Goal: Navigation & Orientation: Find specific page/section

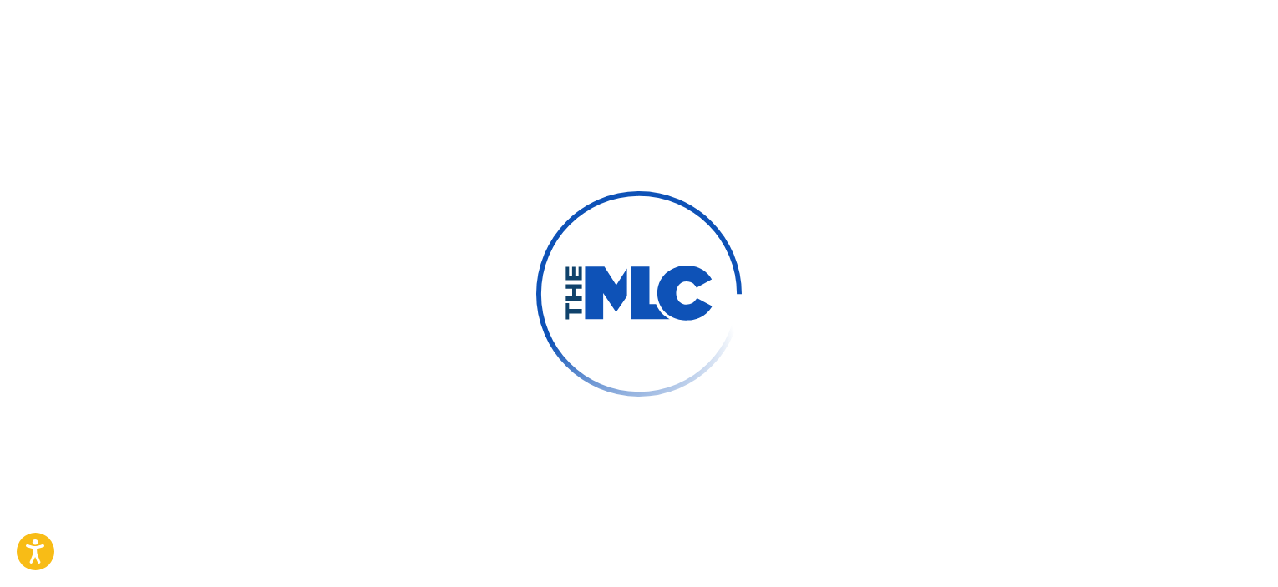
click at [668, 462] on div at bounding box center [639, 293] width 1278 height 587
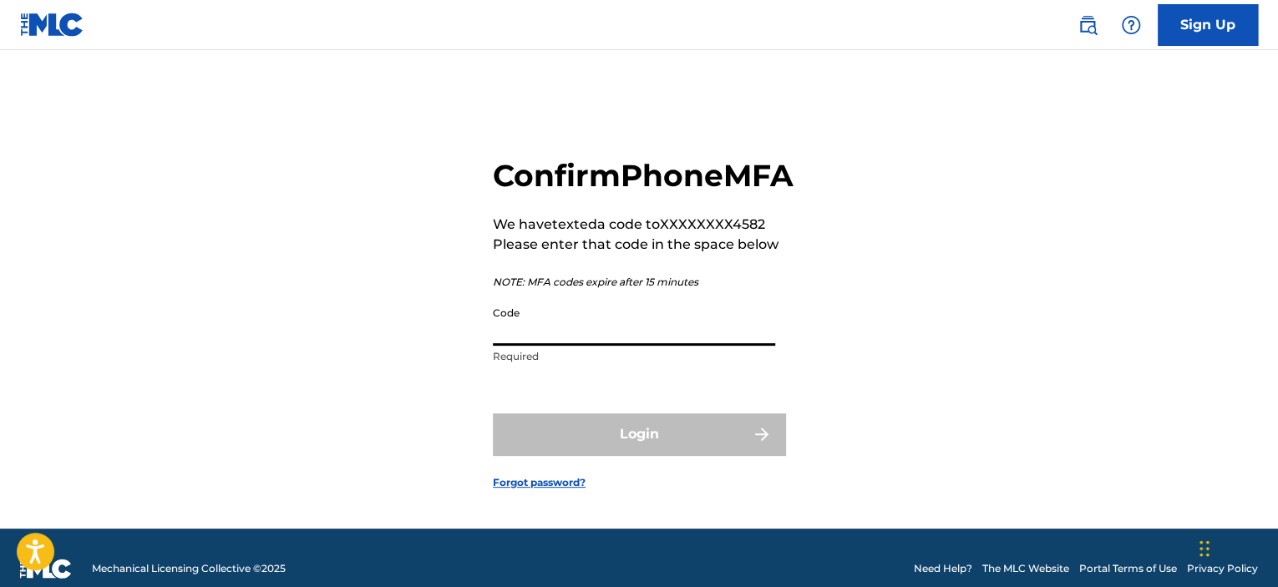
click at [581, 346] on input "Code" at bounding box center [634, 322] width 282 height 48
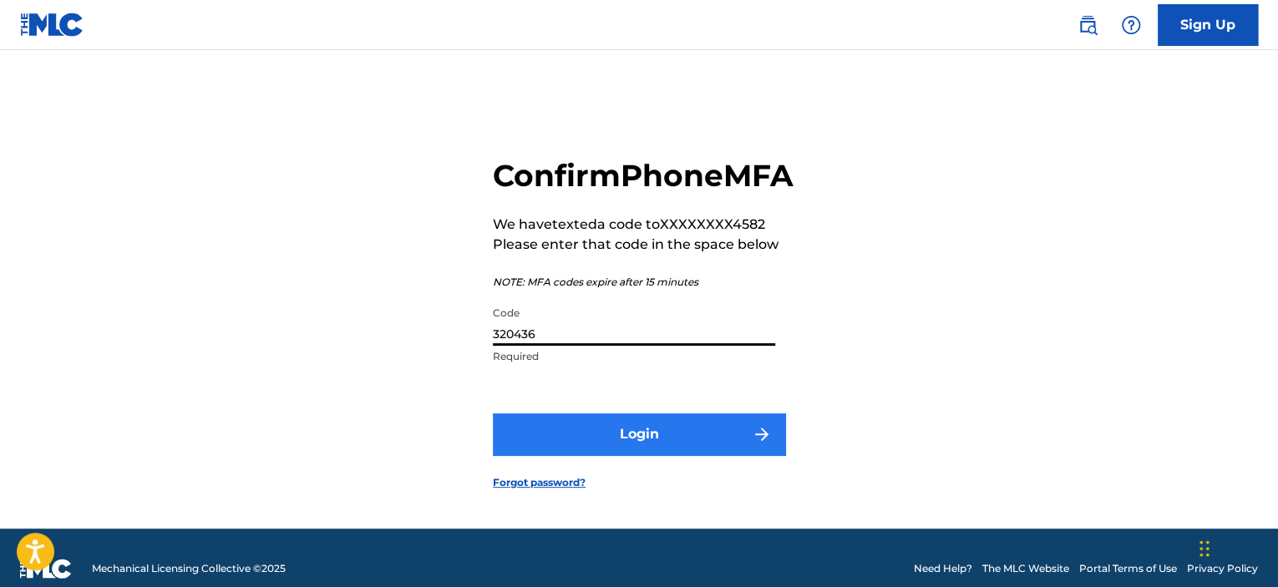
type input "320436"
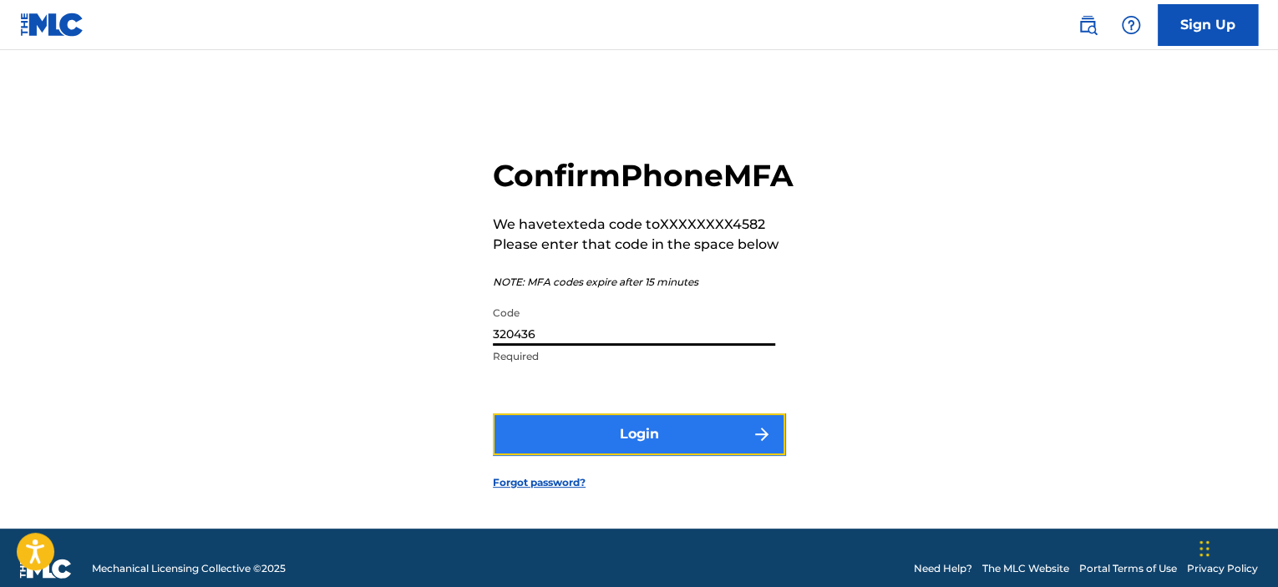
click at [631, 453] on button "Login" at bounding box center [639, 434] width 292 height 42
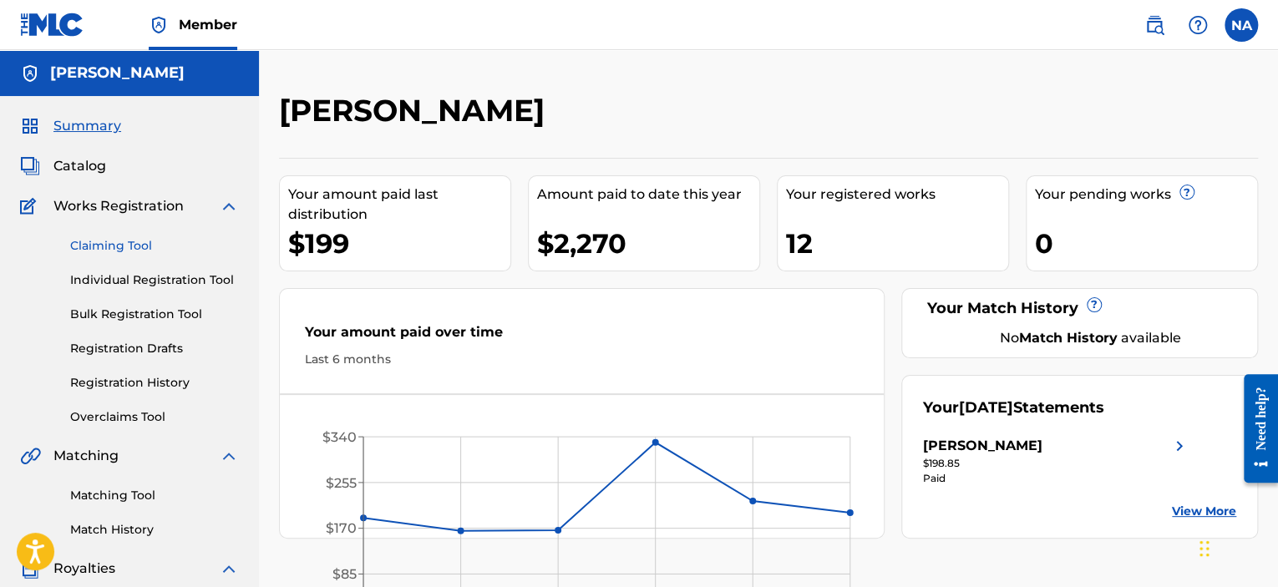
click at [124, 243] on link "Claiming Tool" at bounding box center [154, 246] width 169 height 18
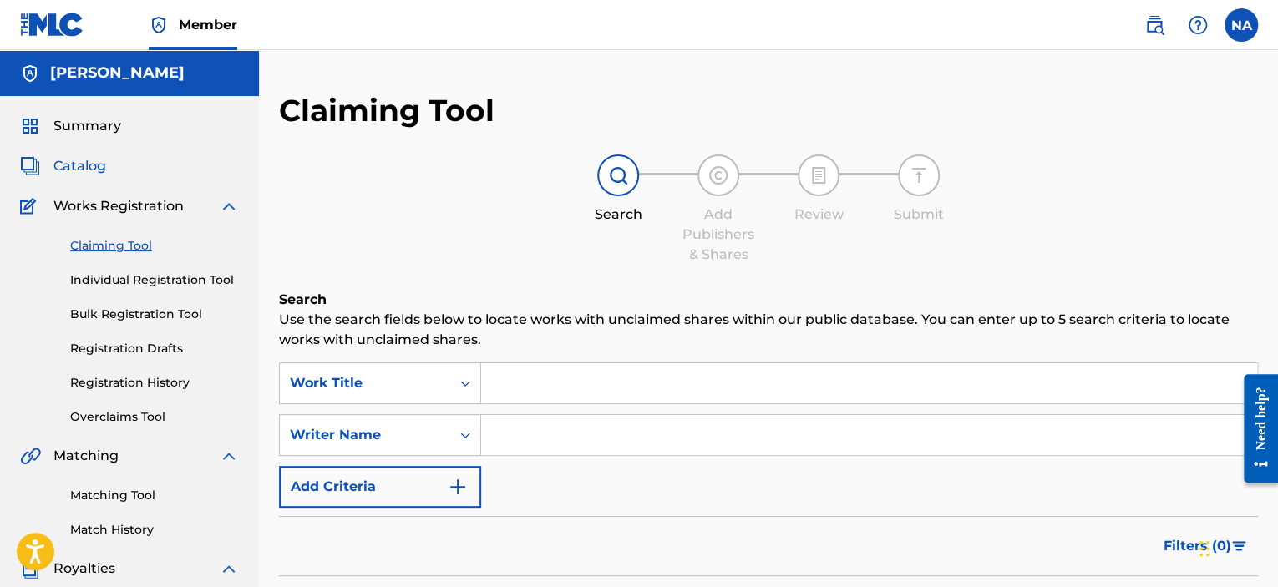
click at [90, 164] on span "Catalog" at bounding box center [79, 166] width 53 height 20
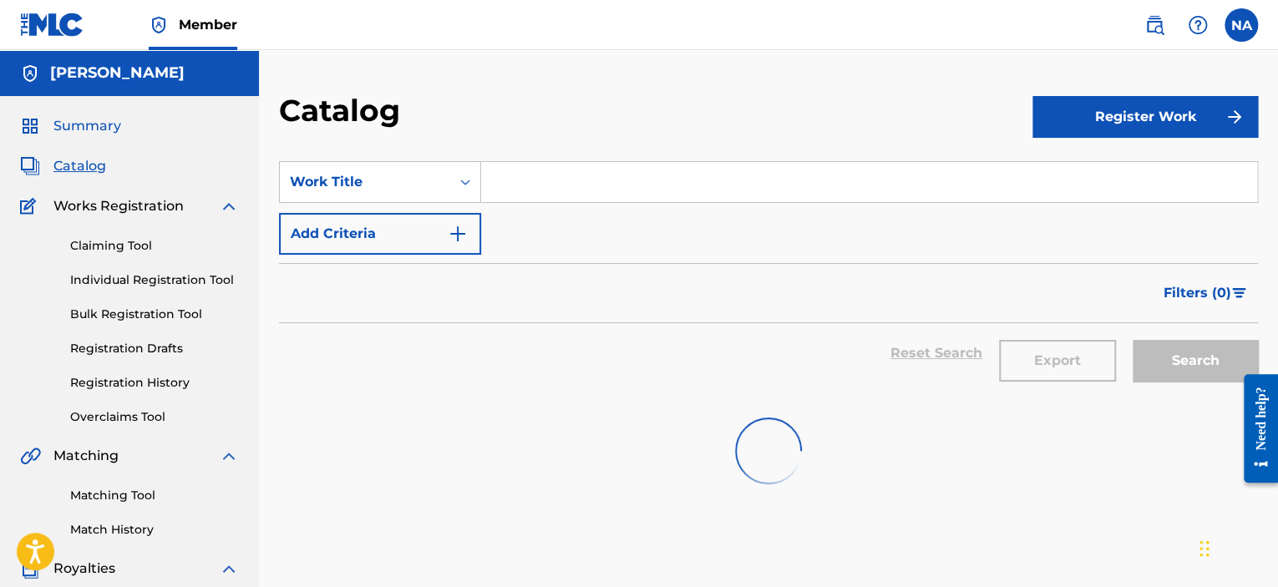
click at [78, 129] on span "Summary" at bounding box center [87, 126] width 68 height 20
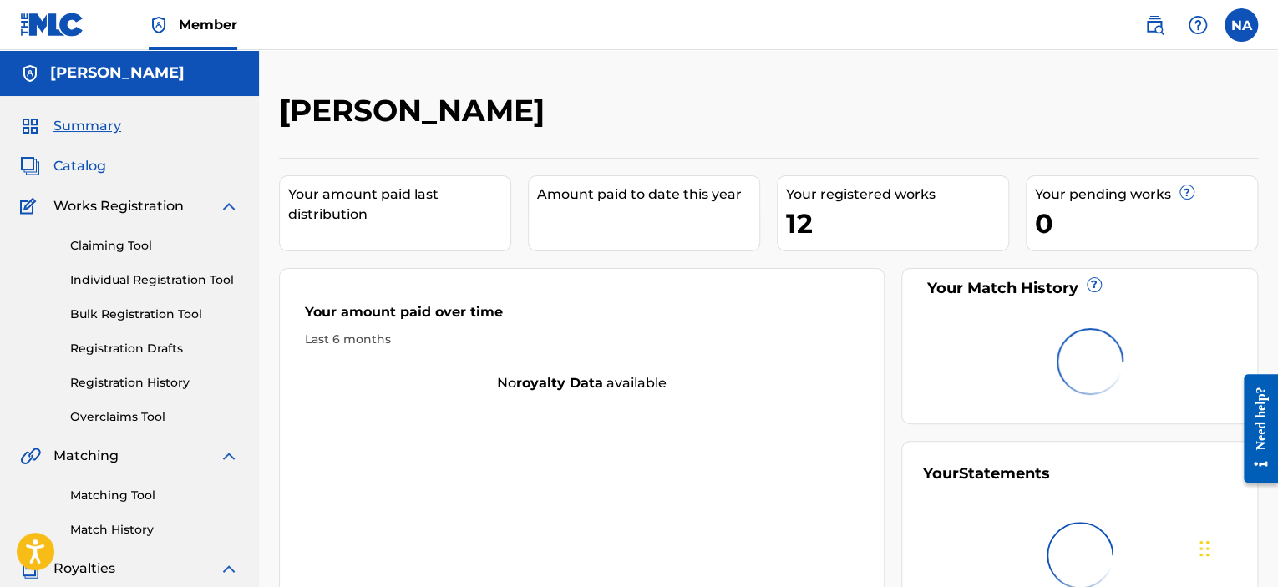
click at [97, 166] on span "Catalog" at bounding box center [79, 166] width 53 height 20
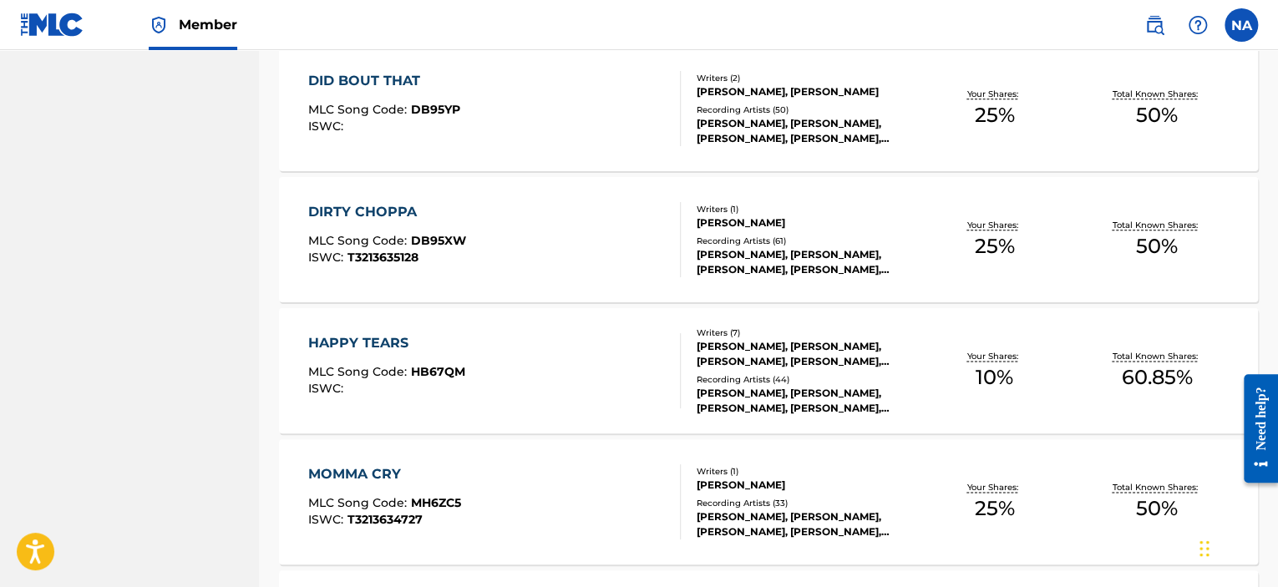
scroll to position [1324, 0]
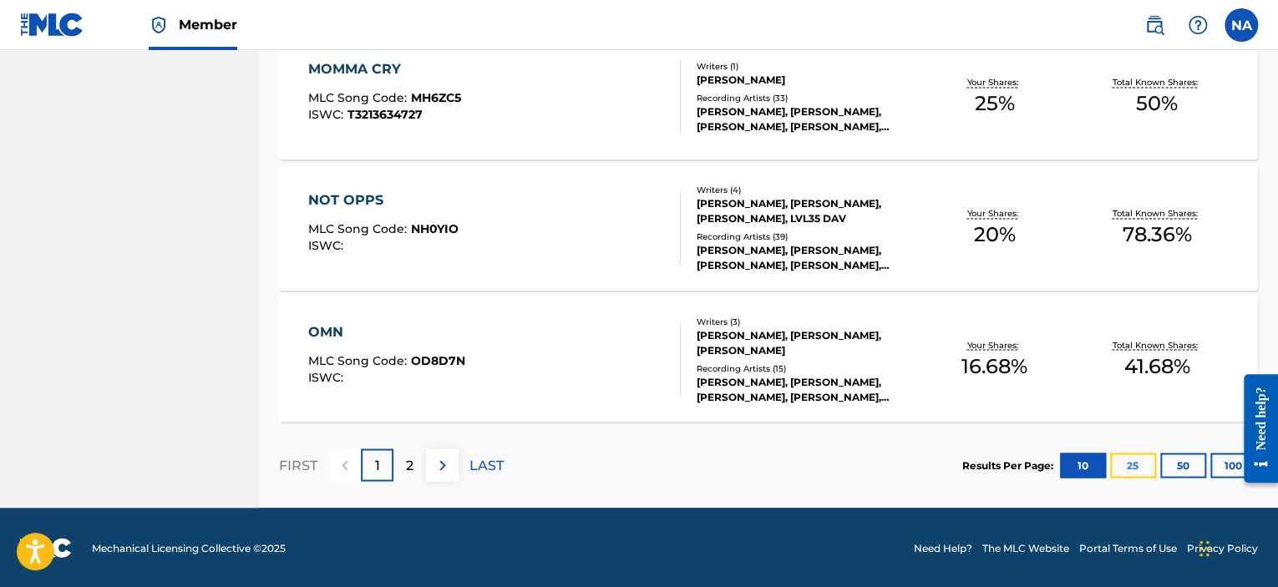
click at [1122, 467] on button "25" at bounding box center [1133, 465] width 46 height 25
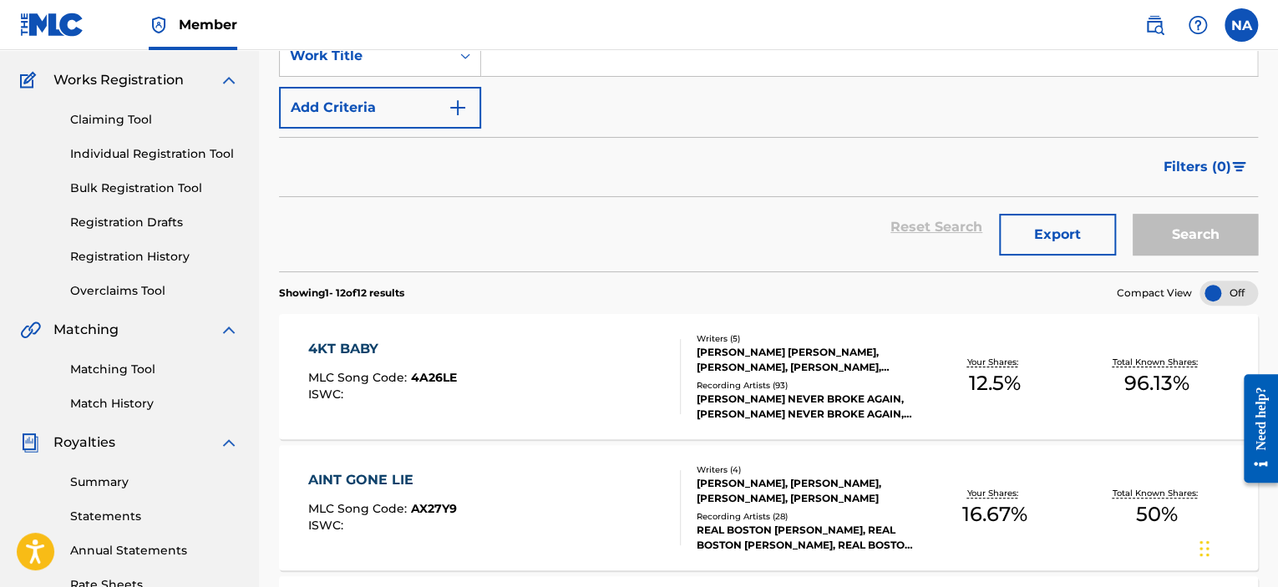
scroll to position [0, 0]
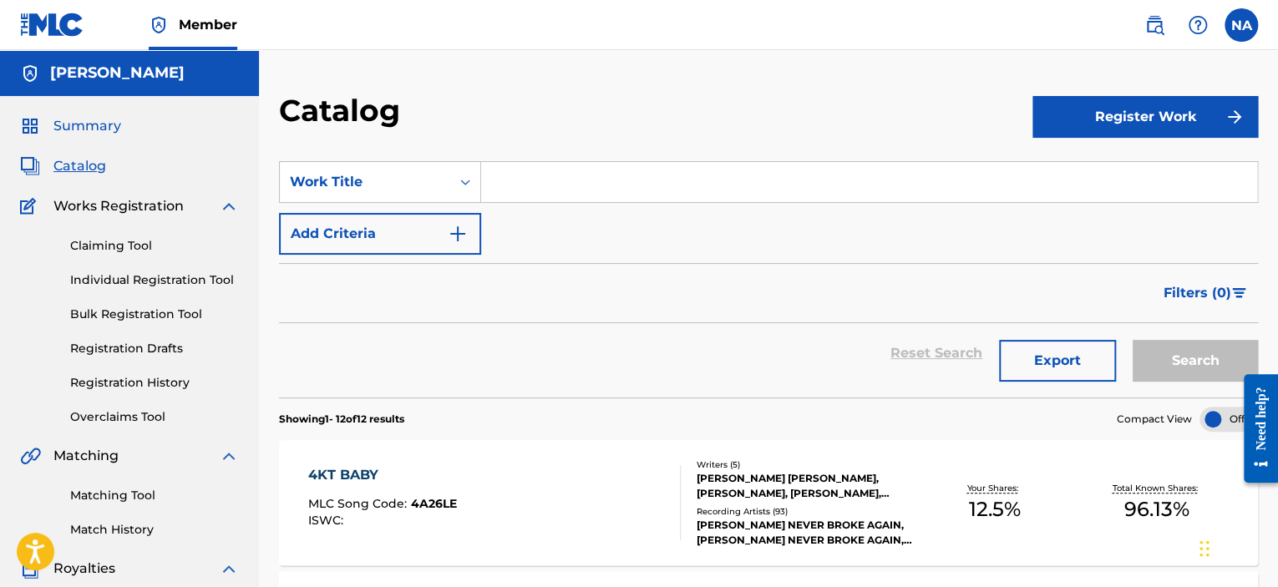
click at [99, 131] on span "Summary" at bounding box center [87, 126] width 68 height 20
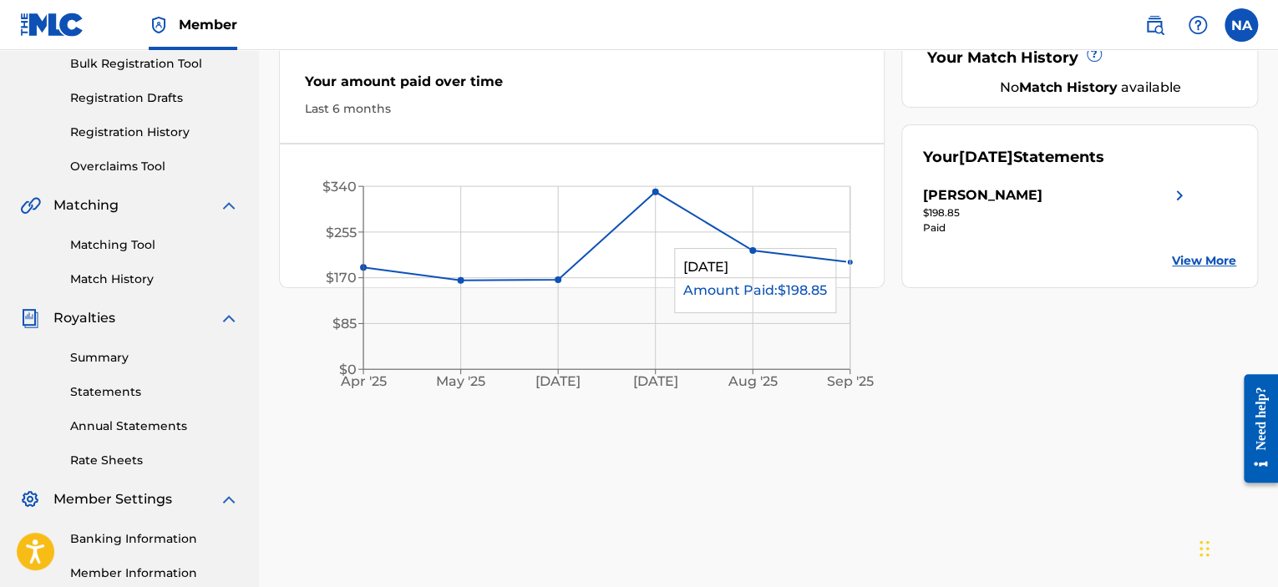
scroll to position [167, 0]
